Goal: Information Seeking & Learning: Learn about a topic

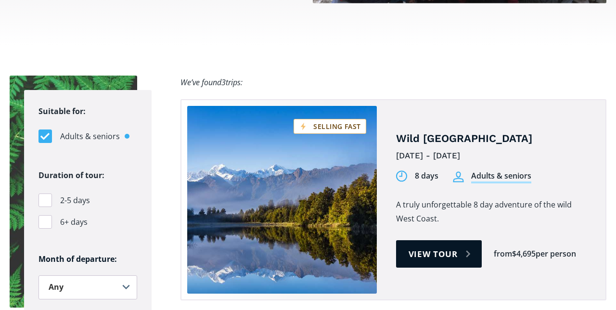
click at [424, 240] on link "View tour" at bounding box center [439, 253] width 86 height 27
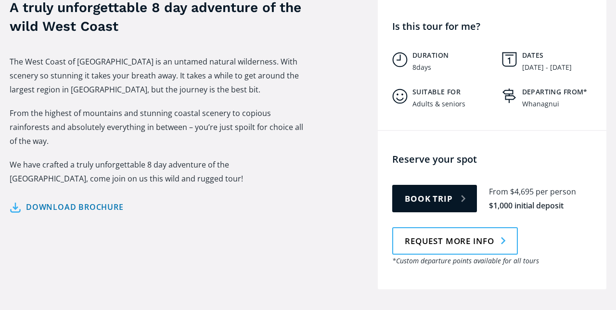
scroll to position [450, 0]
click at [440, 227] on link "Request more info" at bounding box center [455, 240] width 126 height 27
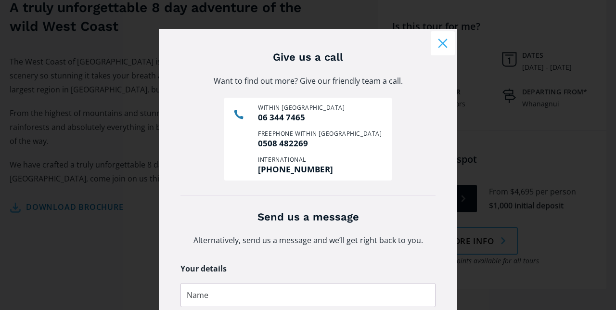
click at [441, 50] on button "Close modal" at bounding box center [443, 43] width 24 height 24
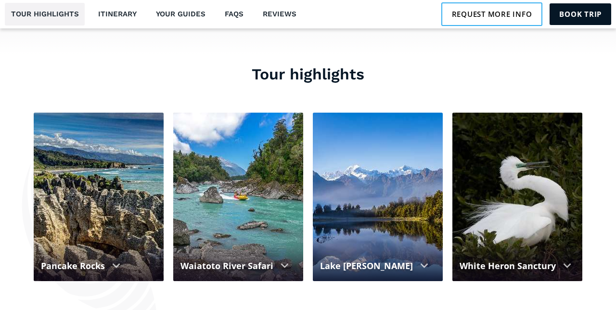
scroll to position [864, 0]
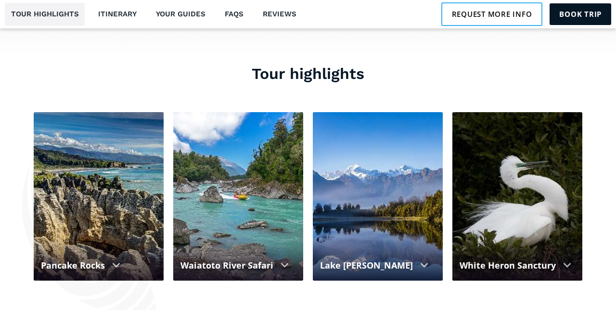
click at [371, 166] on div at bounding box center [378, 196] width 130 height 168
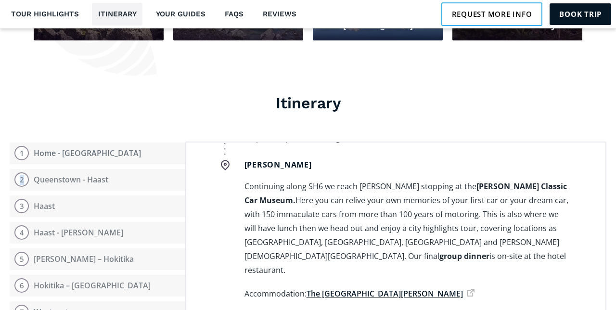
scroll to position [3546, 0]
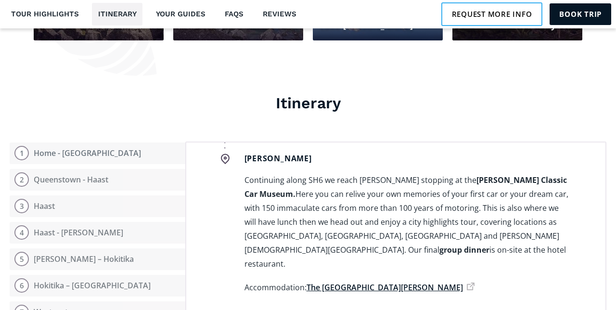
click at [0, 218] on section "Itinerary Open itinerary 1 Home - [GEOGRAPHIC_DATA] 2 [GEOGRAPHIC_DATA] - [GEOG…" at bounding box center [308, 264] width 616 height 428
click at [0, 217] on section "Itinerary Open itinerary 1 Home - [GEOGRAPHIC_DATA] 2 [GEOGRAPHIC_DATA] - [GEOG…" at bounding box center [308, 264] width 616 height 428
